Goal: Information Seeking & Learning: Learn about a topic

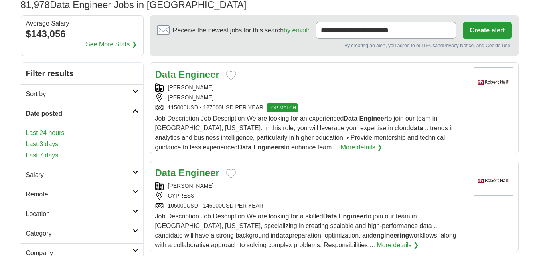
click at [45, 143] on link "Last 3 days" at bounding box center [82, 144] width 113 height 10
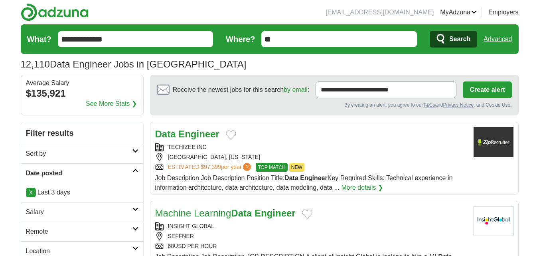
scroll to position [83, 0]
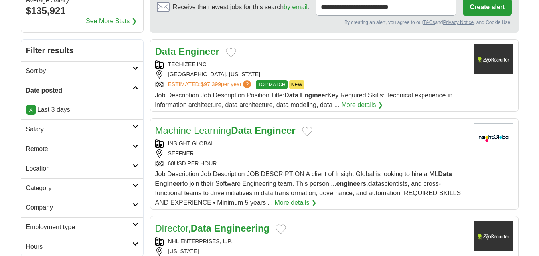
click at [84, 144] on h2 "Remote" at bounding box center [79, 149] width 107 height 10
click at [42, 165] on link "Remote jobs" at bounding box center [44, 168] width 36 height 7
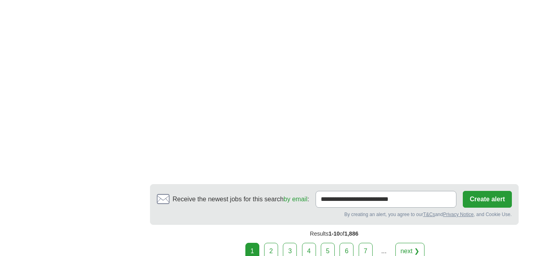
scroll to position [1389, 0]
click at [274, 250] on link "2" at bounding box center [271, 250] width 14 height 17
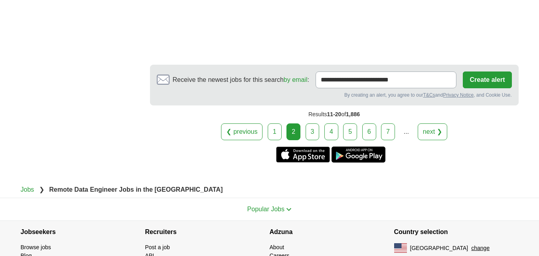
scroll to position [1525, 0]
click at [309, 123] on link "3" at bounding box center [313, 131] width 14 height 17
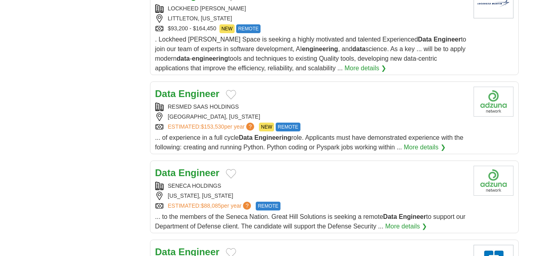
scroll to position [766, 0]
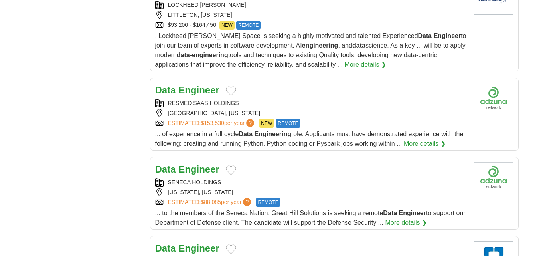
drag, startPoint x: 202, startPoint y: 142, endPoint x: 190, endPoint y: 91, distance: 52.0
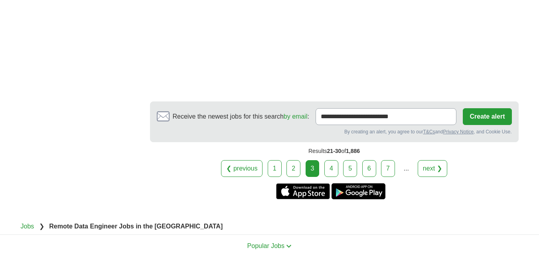
scroll to position [1489, 0]
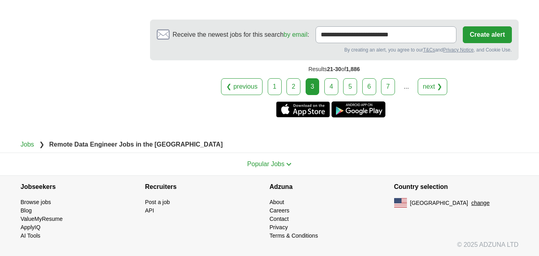
click at [332, 87] on link "4" at bounding box center [332, 86] width 14 height 17
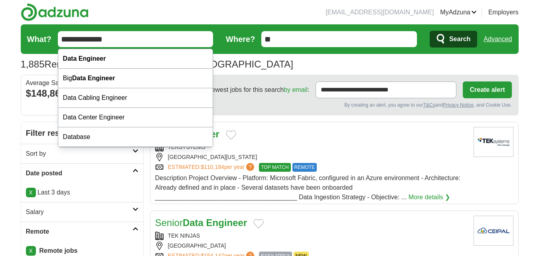
click at [63, 39] on input "**********" at bounding box center [136, 39] width 156 height 16
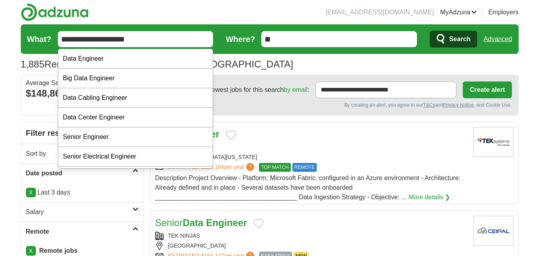
type input "**********"
click at [453, 38] on span "Search" at bounding box center [460, 39] width 21 height 16
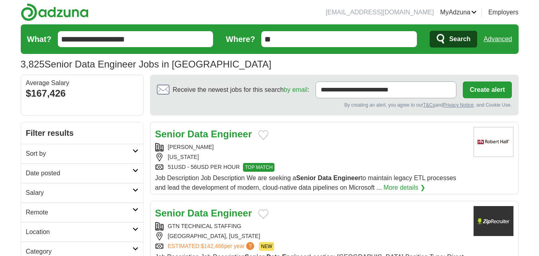
click at [75, 168] on link "Date posted" at bounding box center [82, 173] width 122 height 20
click at [39, 205] on link "Last 3 days" at bounding box center [82, 204] width 113 height 10
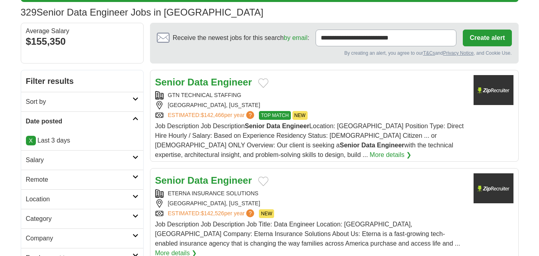
click at [68, 178] on h2 "Remote" at bounding box center [79, 180] width 107 height 10
click at [43, 198] on link "Remote jobs" at bounding box center [44, 198] width 36 height 7
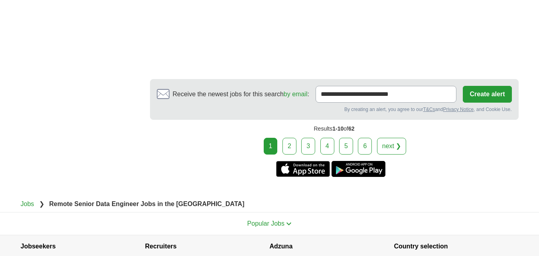
scroll to position [1423, 0]
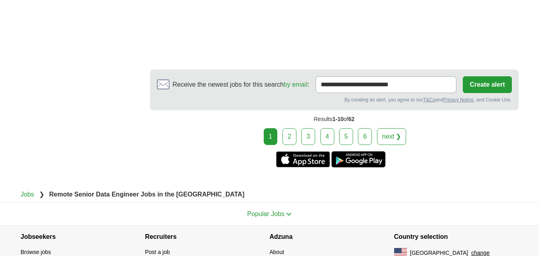
click at [294, 128] on link "2" at bounding box center [290, 136] width 14 height 17
